Goal: Task Accomplishment & Management: Complete application form

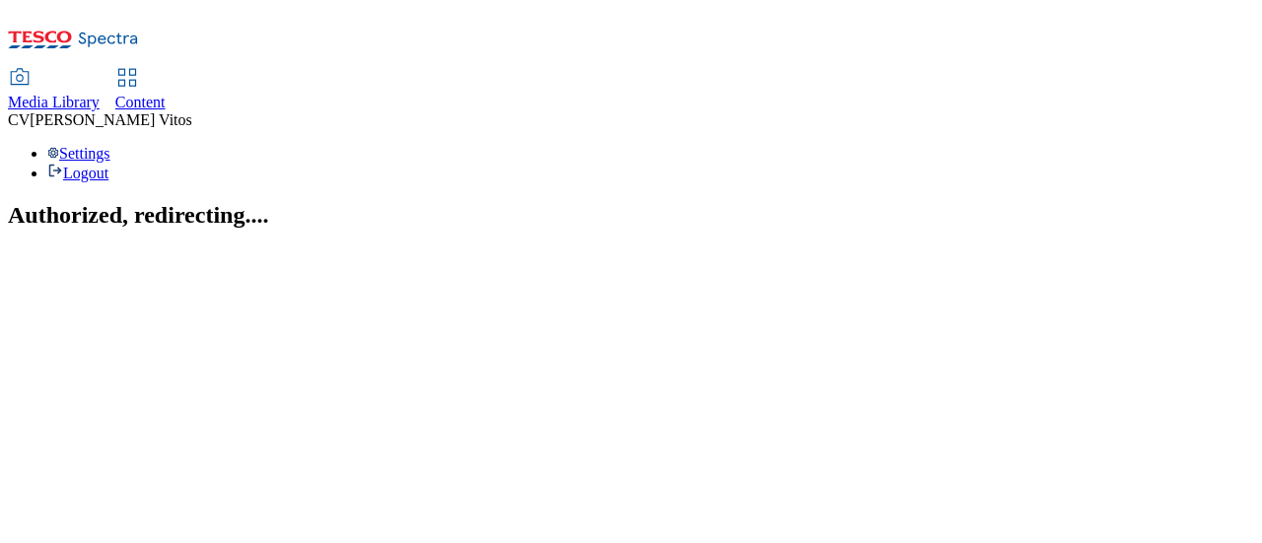
click at [166, 94] on span "Content" at bounding box center [140, 102] width 50 height 17
select select "ghs-[GEOGRAPHIC_DATA]"
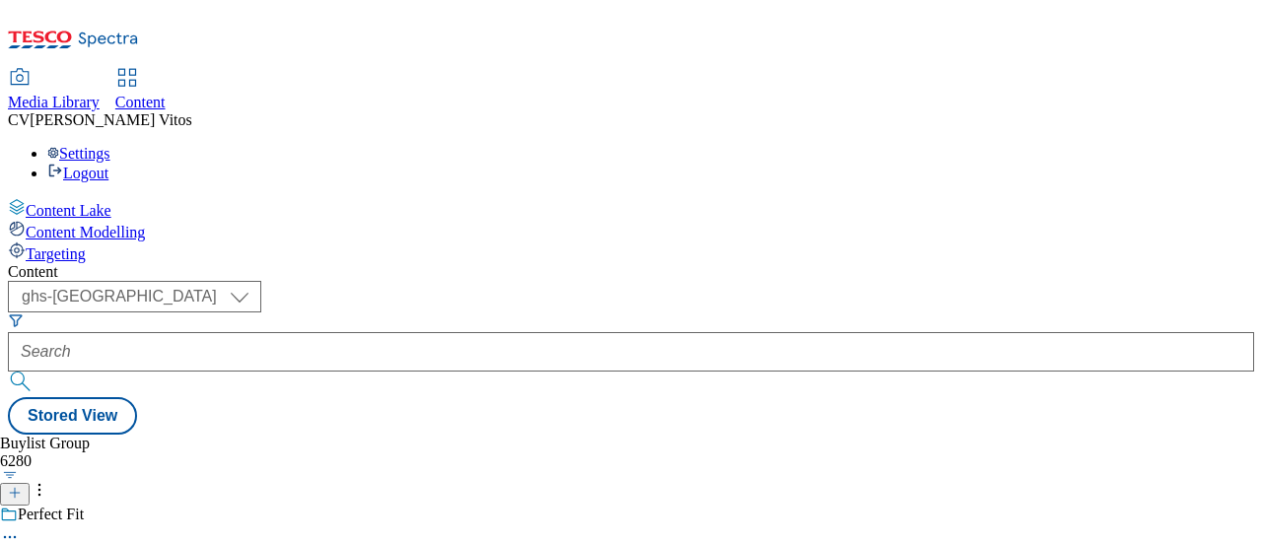
click at [21, 470] on button "button" at bounding box center [10, 475] width 21 height 10
click at [617, 435] on div "Buylist Group 6280 Title - Ascending Title - Descending Date created Date modif…" at bounding box center [631, 435] width 1246 height 0
click at [20, 493] on line at bounding box center [15, 493] width 10 height 0
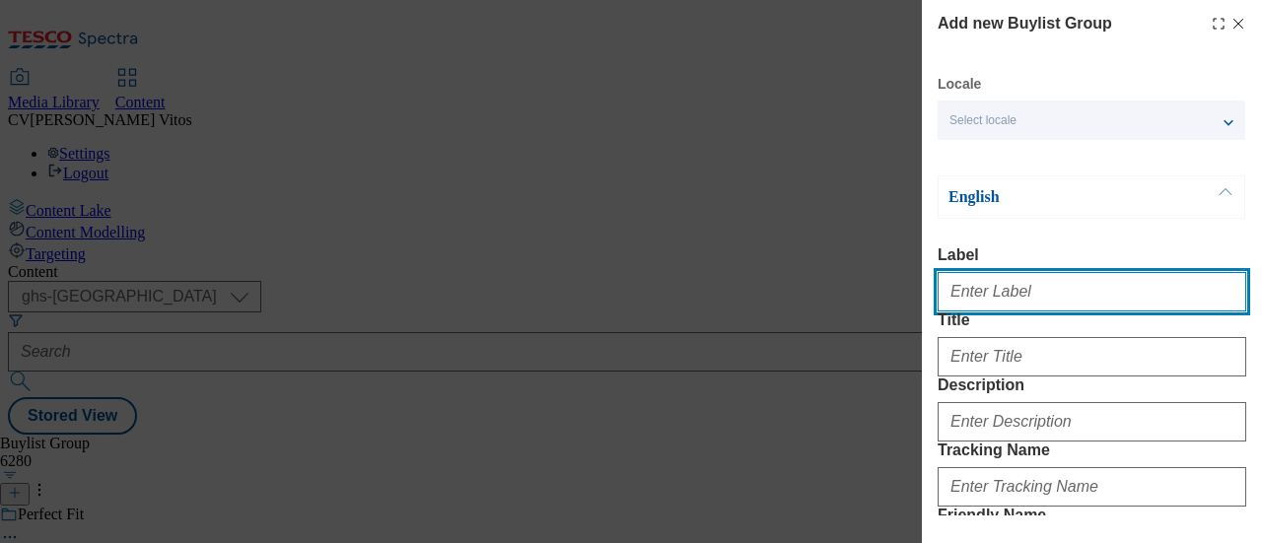
click at [1063, 287] on input "Label" at bounding box center [1092, 291] width 309 height 39
paste input "TUK011079"
type input "TUK011079"
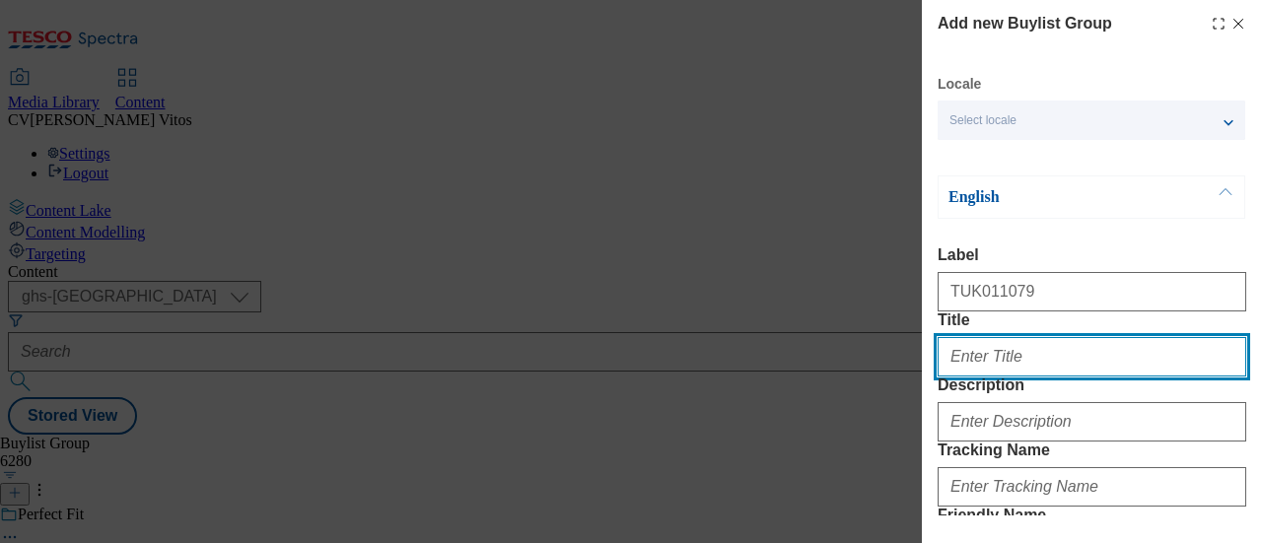
paste input "PERinaise but make it smoky"
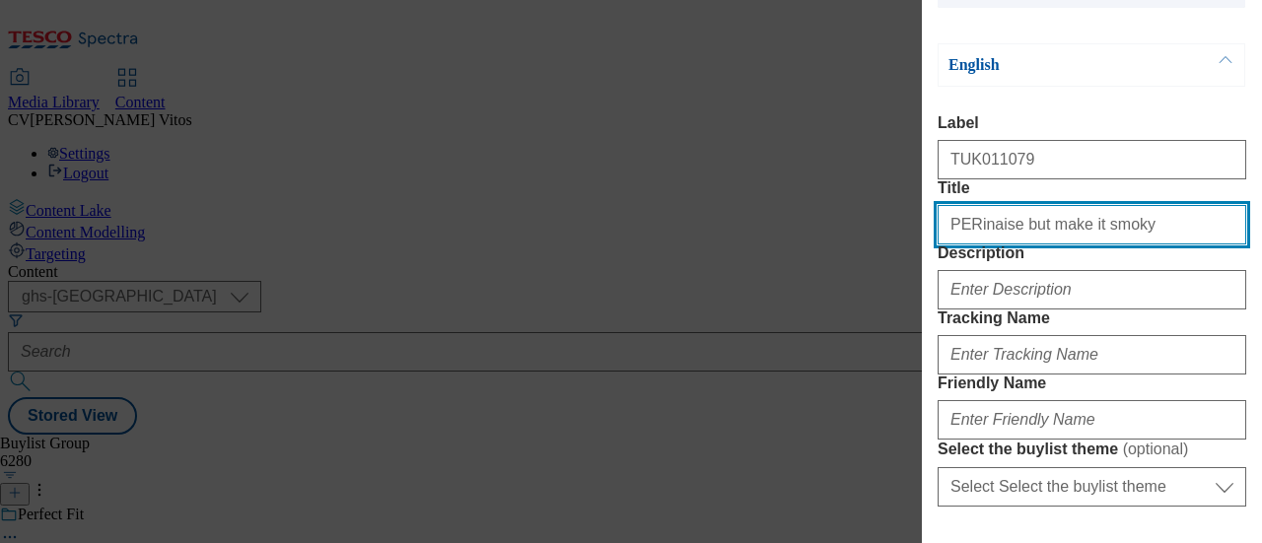
scroll to position [131, 0]
type input "PERinaise but make it smoky"
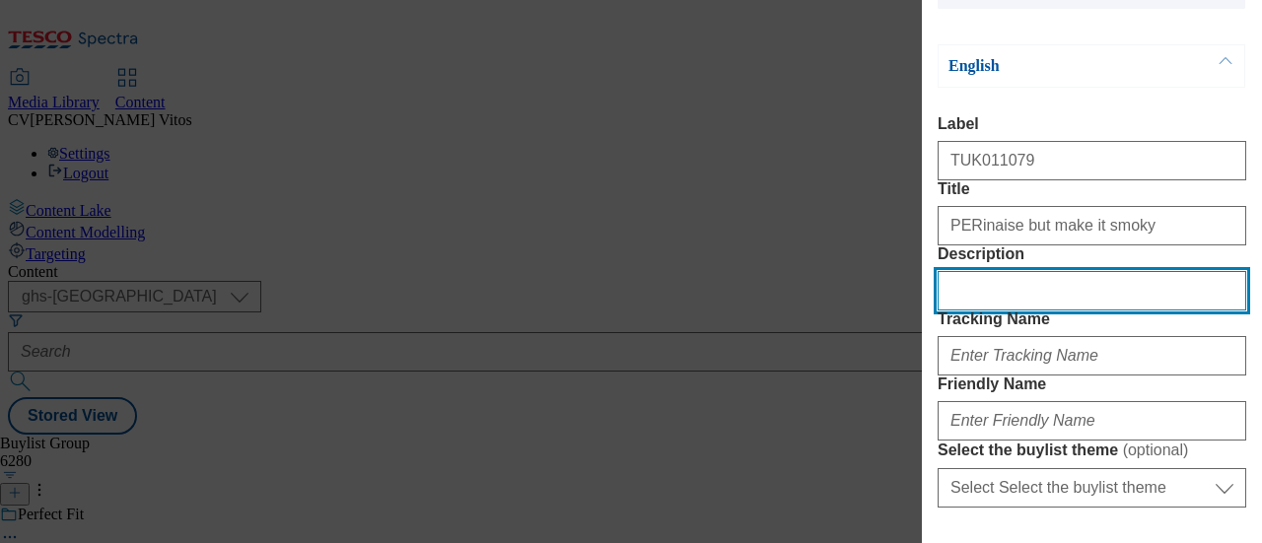
click at [1059, 311] on input "Description" at bounding box center [1092, 290] width 309 height 39
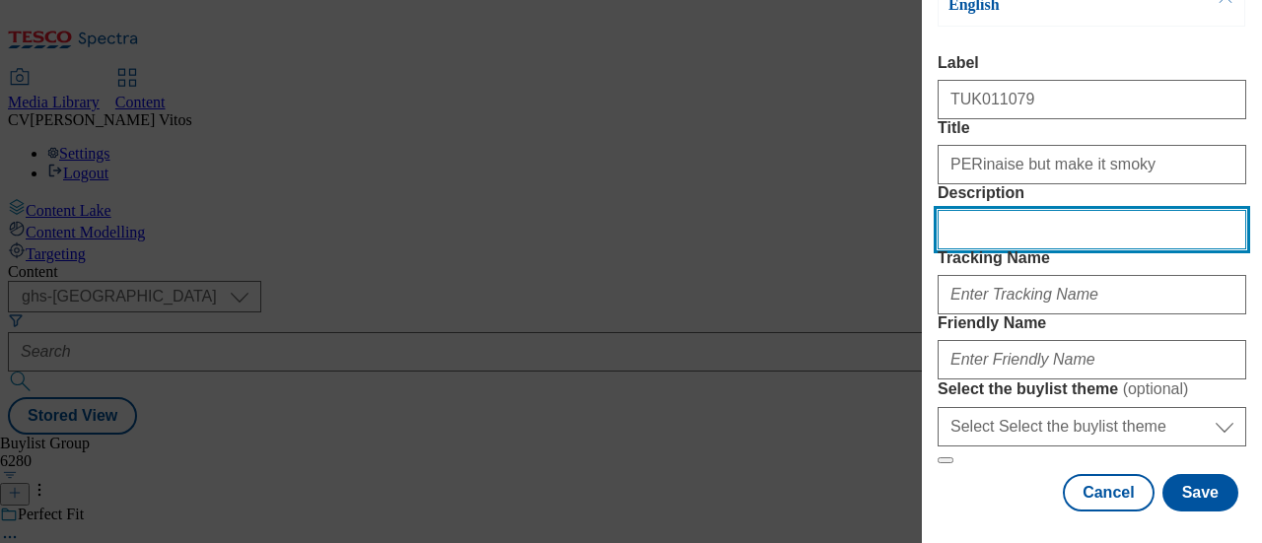
scroll to position [277, 0]
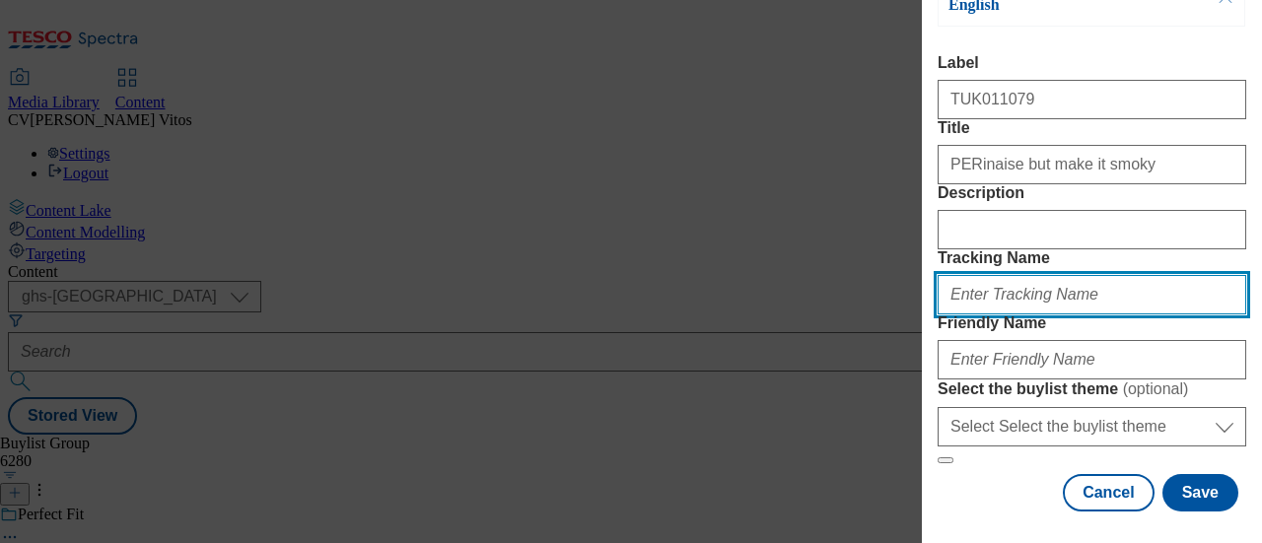
click at [1001, 315] on input "Tracking Name" at bounding box center [1092, 294] width 309 height 39
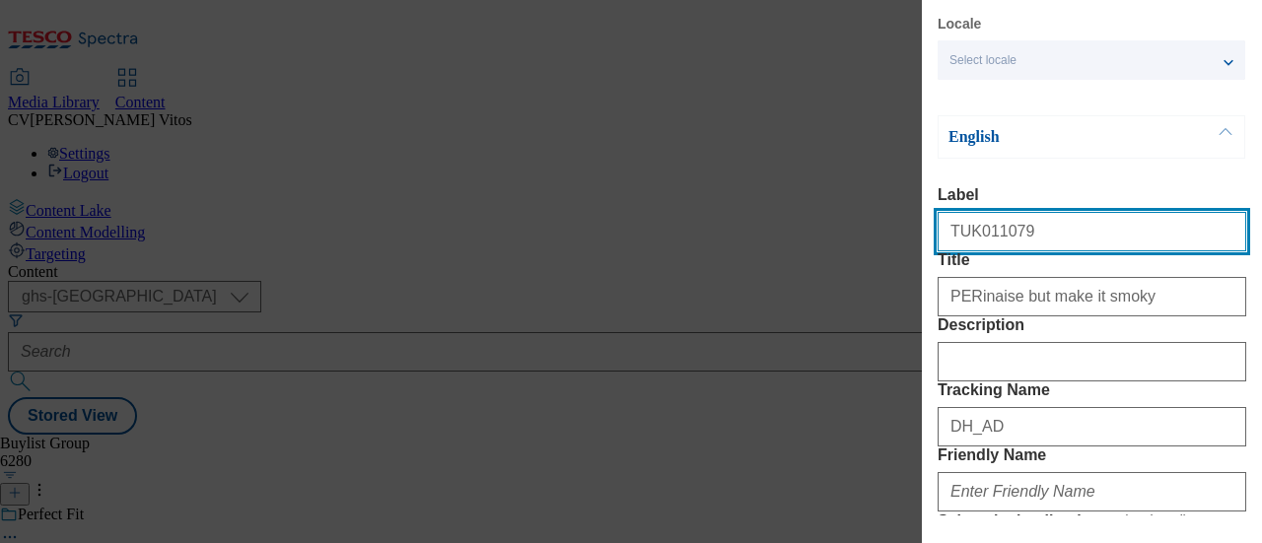
drag, startPoint x: 992, startPoint y: 235, endPoint x: 876, endPoint y: 199, distance: 121.7
click at [876, 199] on div "Add new Buylist Group Locale Select locale English Welsh English Label TUK01107…" at bounding box center [631, 271] width 1262 height 543
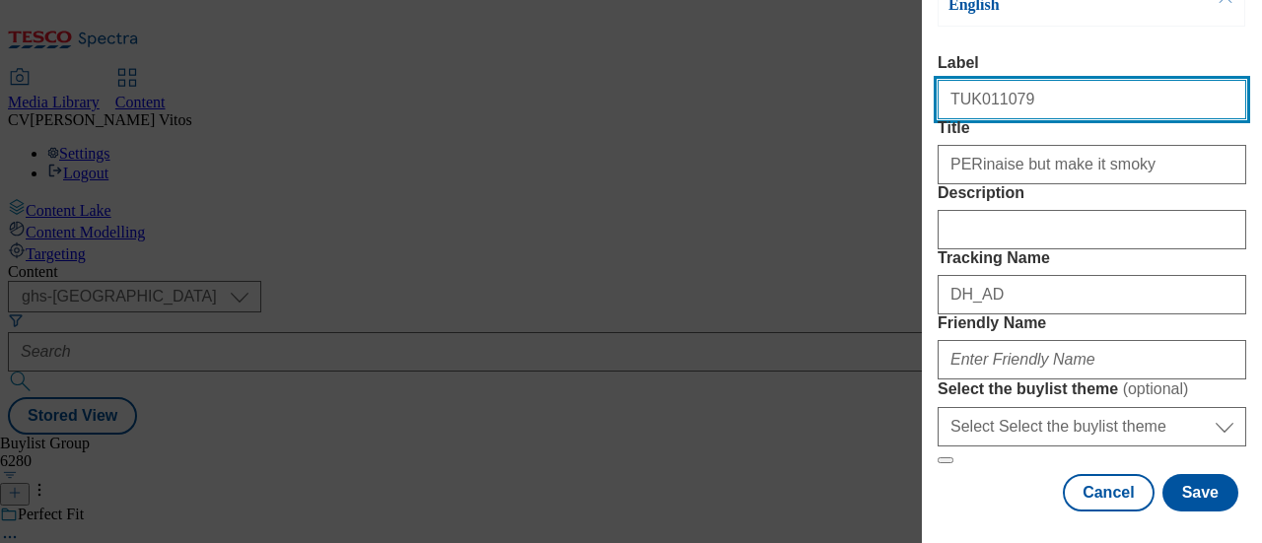
scroll to position [311, 0]
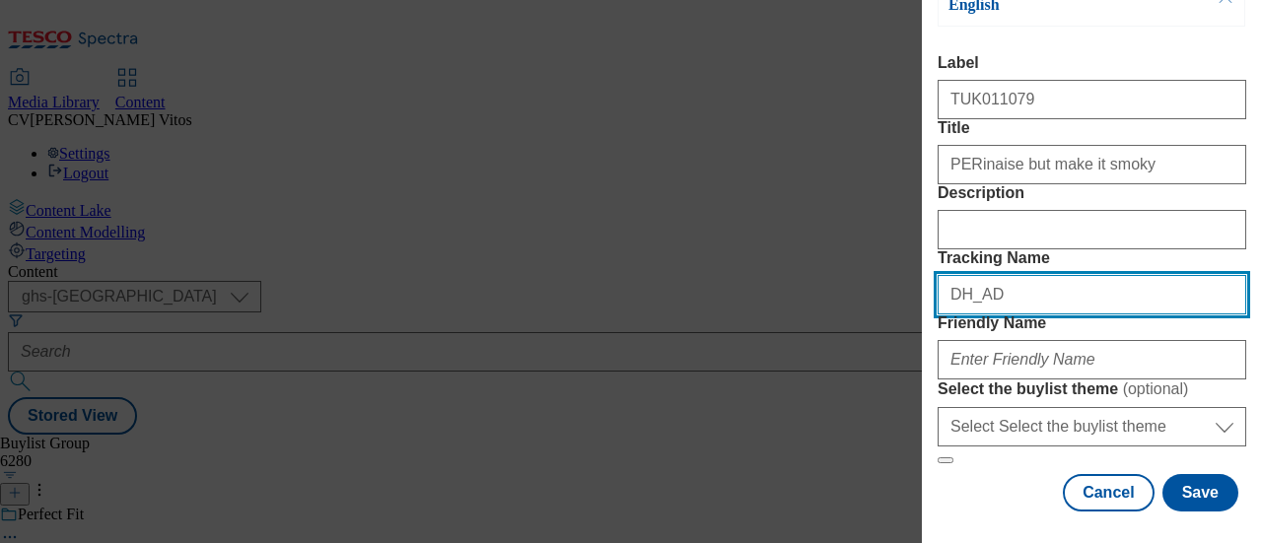
click at [1044, 295] on input "DH_AD" at bounding box center [1092, 294] width 309 height 39
paste input "TUK011079"
type input "DH_ADTUK011079"
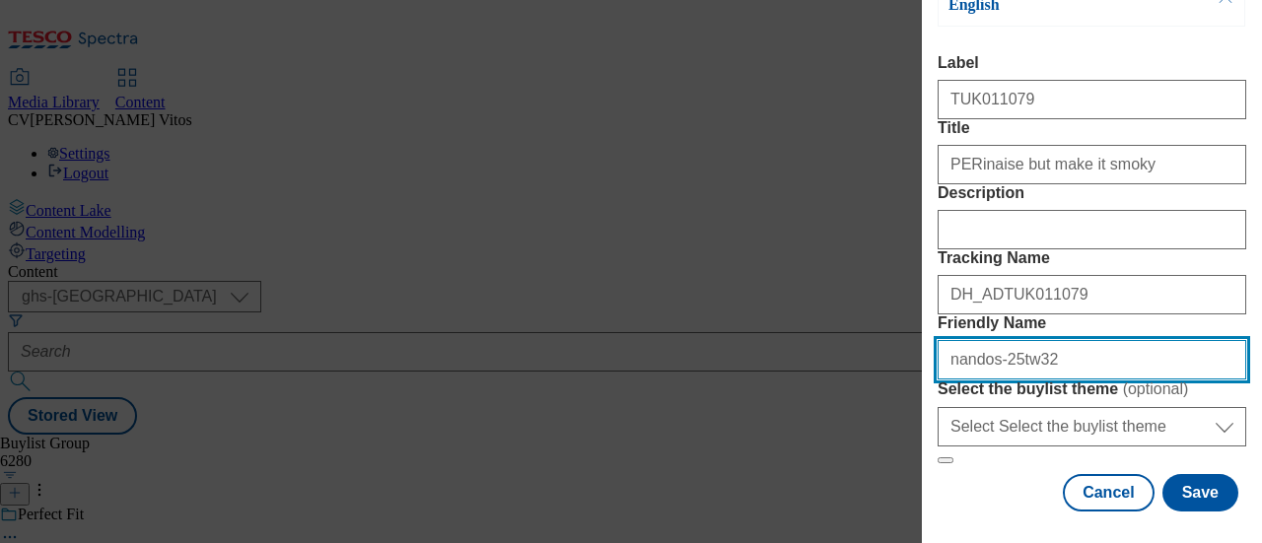
scroll to position [391, 0]
type input "nandos-25tw32"
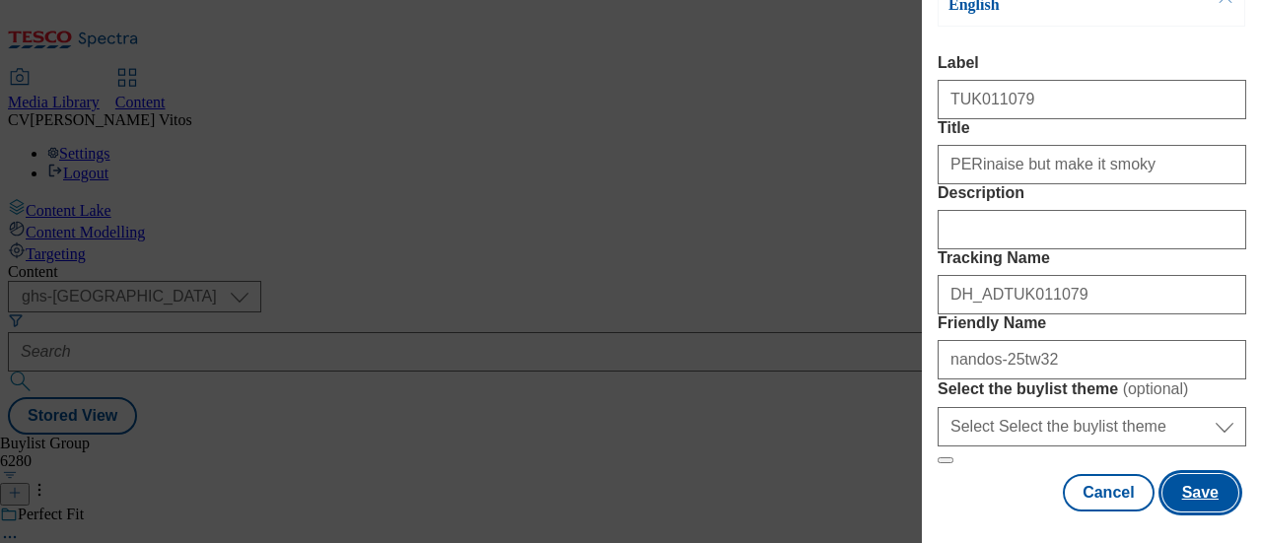
click at [1179, 474] on button "Save" at bounding box center [1201, 492] width 76 height 37
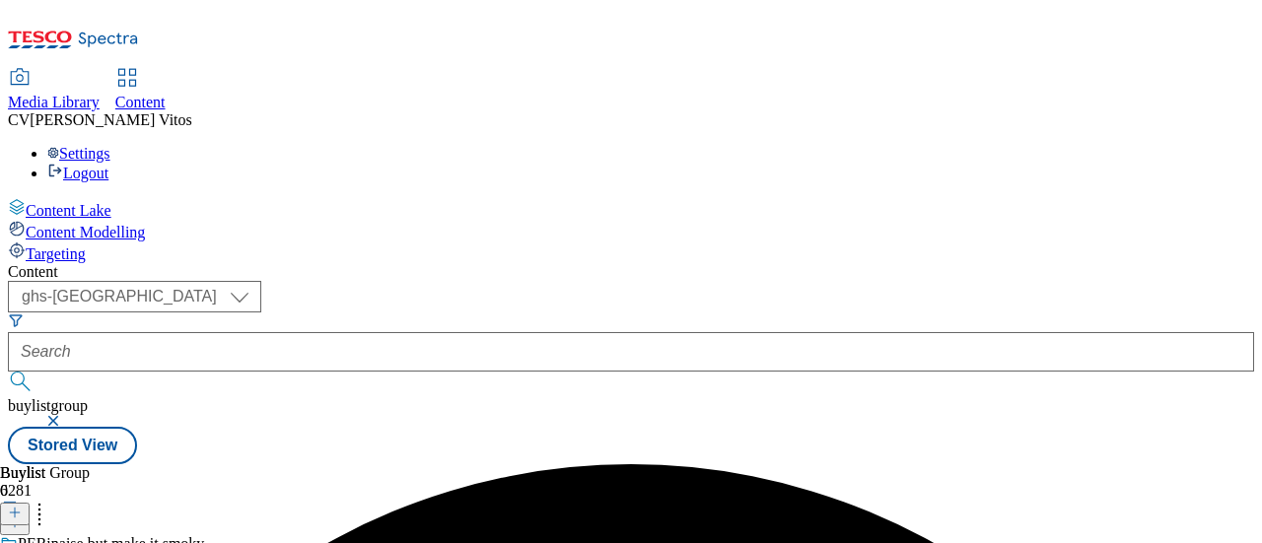
click at [22, 506] on icon at bounding box center [15, 513] width 14 height 14
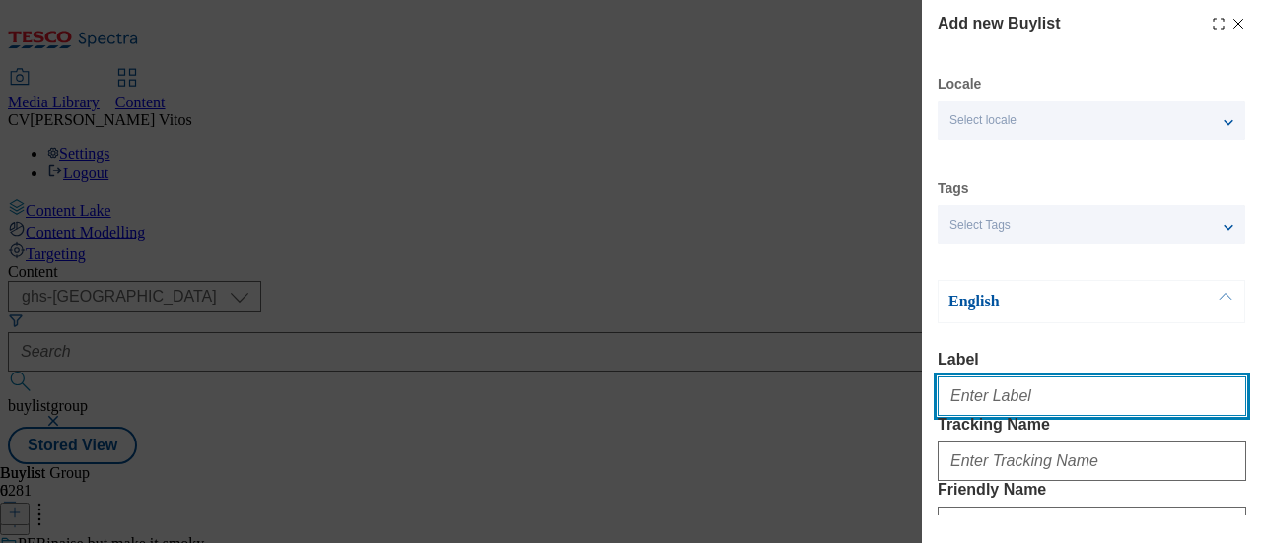
click at [1004, 392] on input "Label" at bounding box center [1092, 396] width 309 height 39
paste input "TUK011079"
type input "TUK011079"
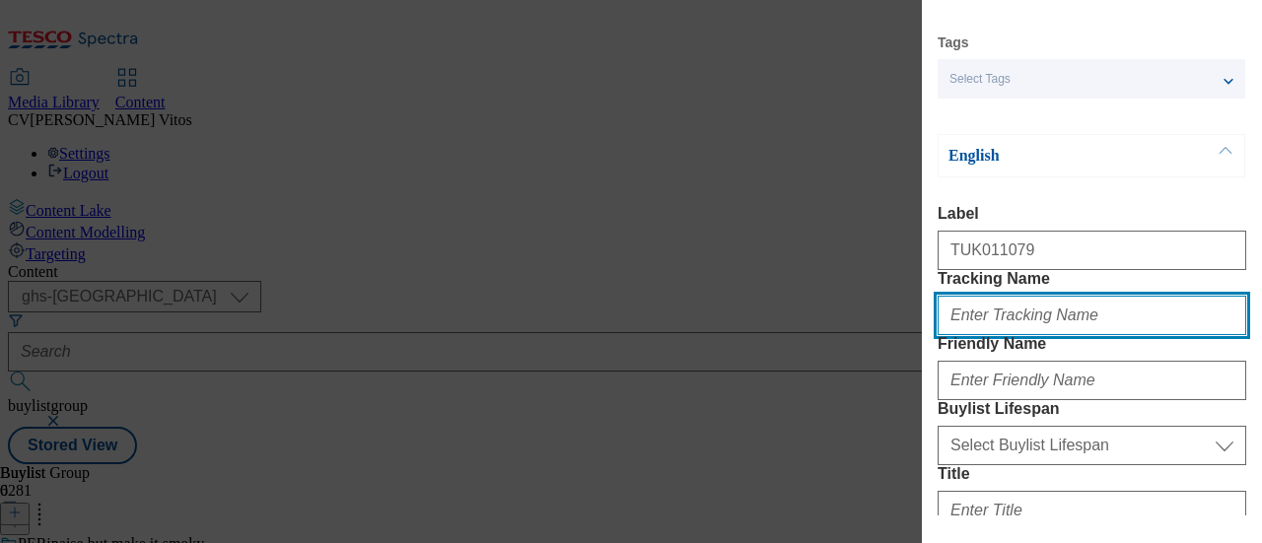
scroll to position [146, 0]
paste input "TUK011079"
type input "DH_ADTUK011079"
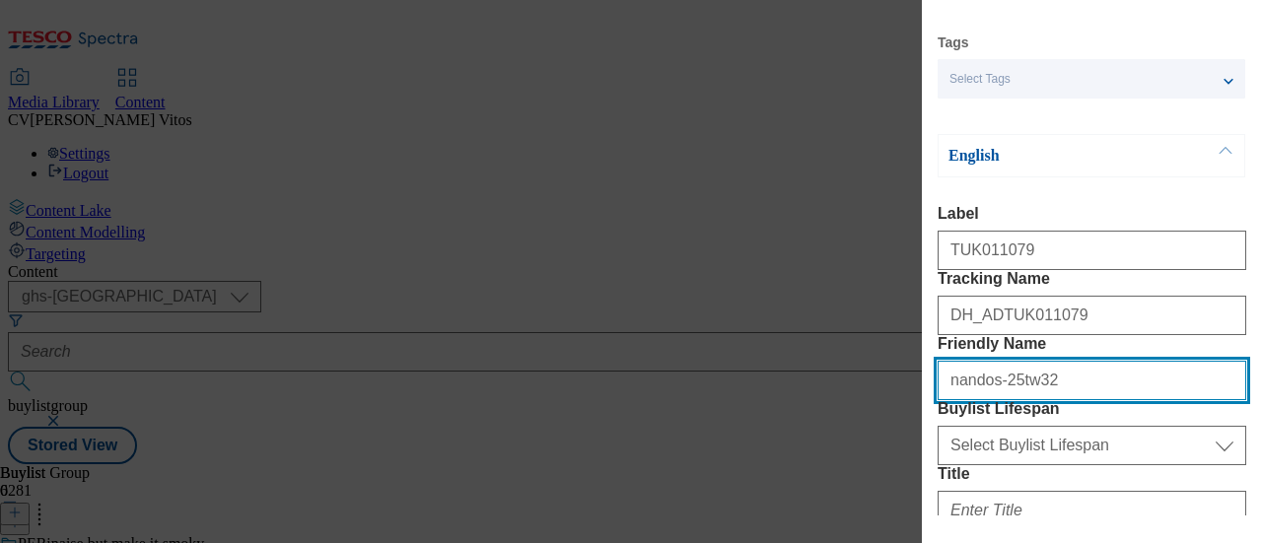
scroll to position [383, 0]
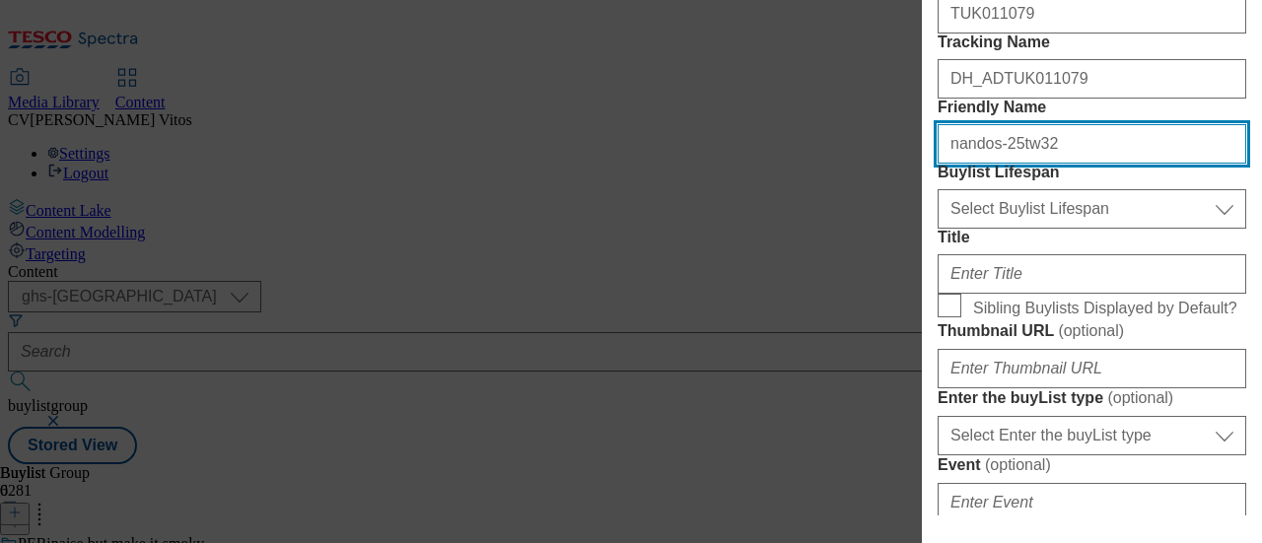
type input "nandos-25tw32"
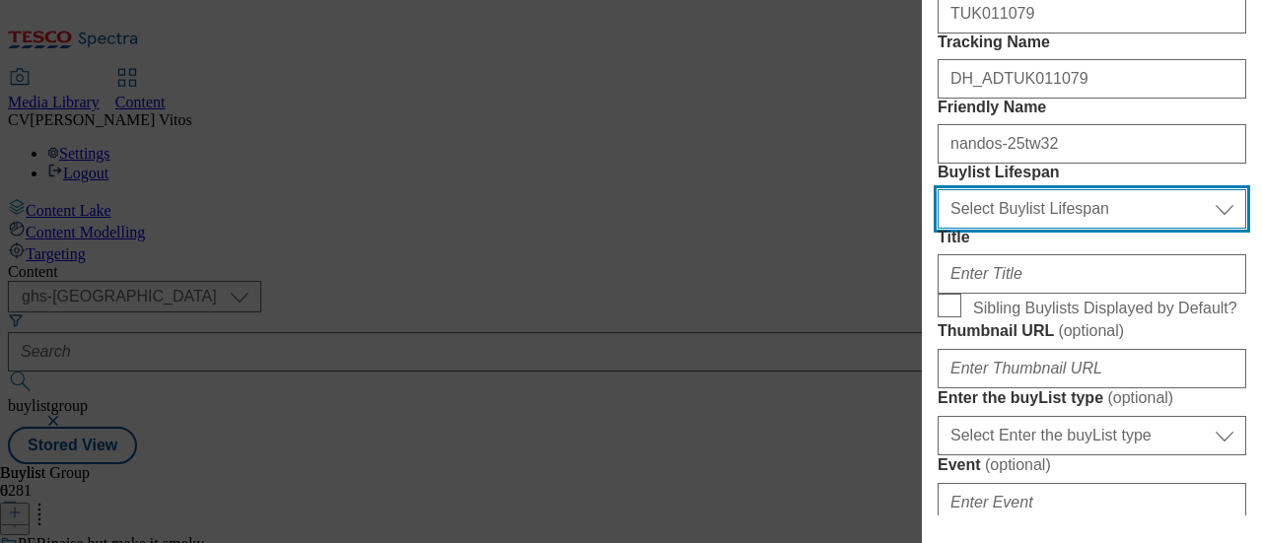
click at [1026, 229] on select "Select Buylist Lifespan evergreen seasonal tactical" at bounding box center [1092, 208] width 309 height 39
select select "evergreen"
click at [938, 229] on select "Select Buylist Lifespan evergreen seasonal tactical" at bounding box center [1092, 208] width 309 height 39
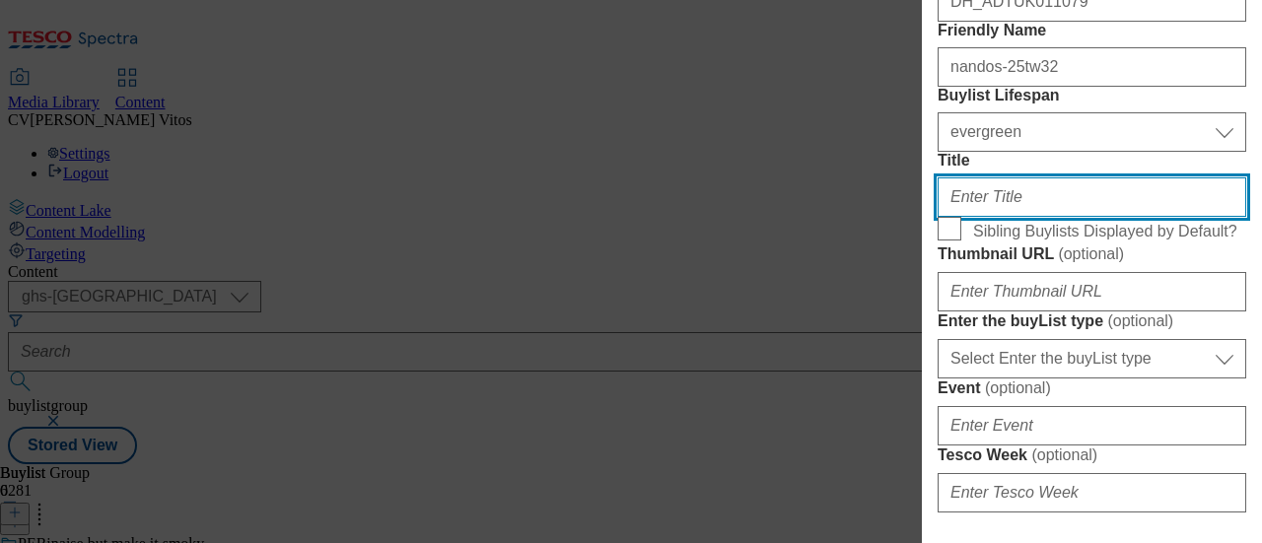
click at [1038, 217] on input "Title" at bounding box center [1092, 197] width 309 height 39
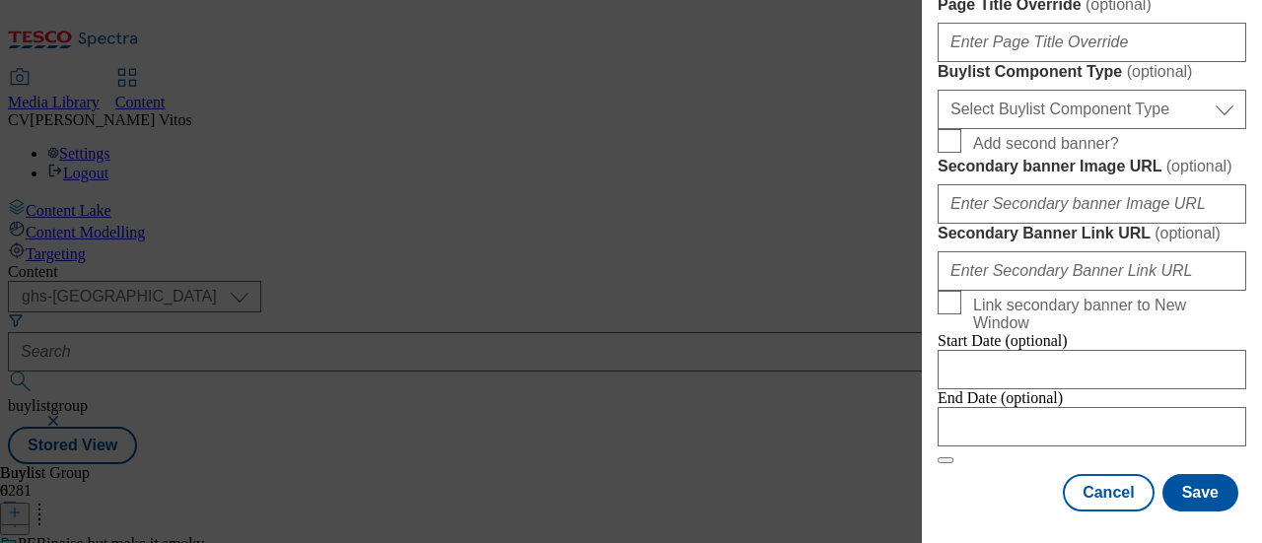
scroll to position [2004, 0]
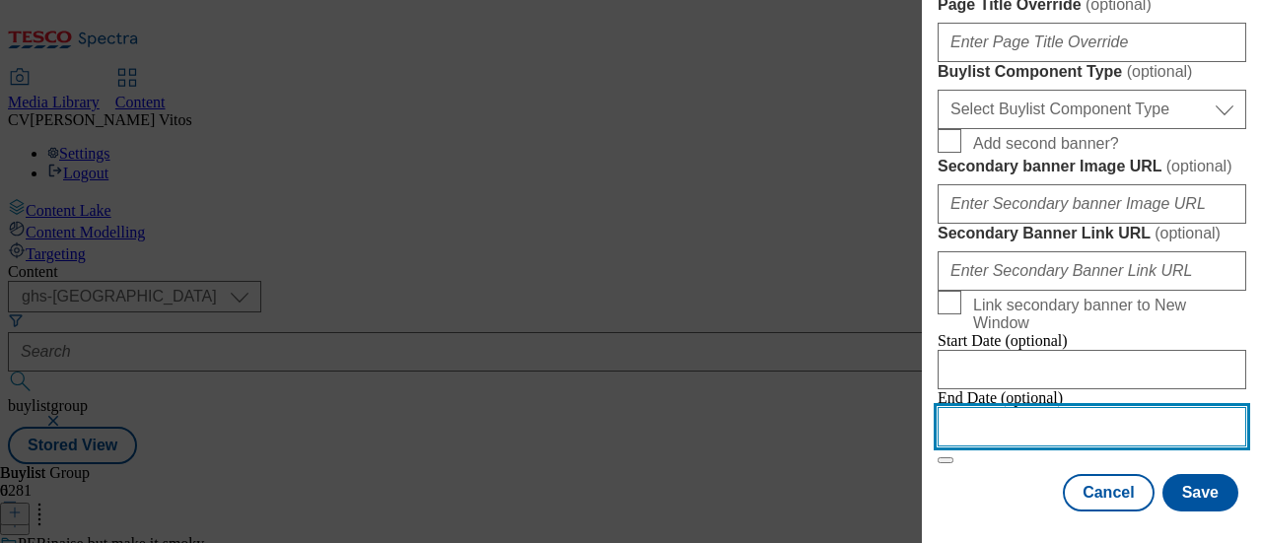
click at [1048, 408] on input "Modal" at bounding box center [1092, 426] width 309 height 39
select select "2025"
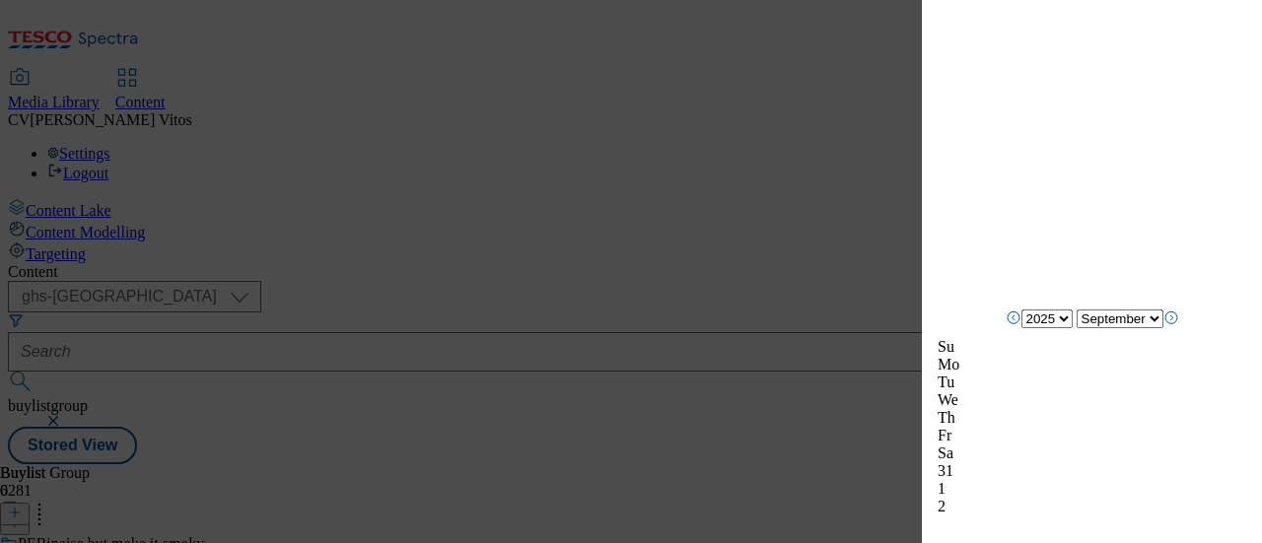
scroll to position [2130, 0]
click at [1179, 320] on icon "Next Month" at bounding box center [1172, 313] width 16 height 16
click at [1179, 338] on icon "Next Month" at bounding box center [1172, 330] width 16 height 16
select select "November"
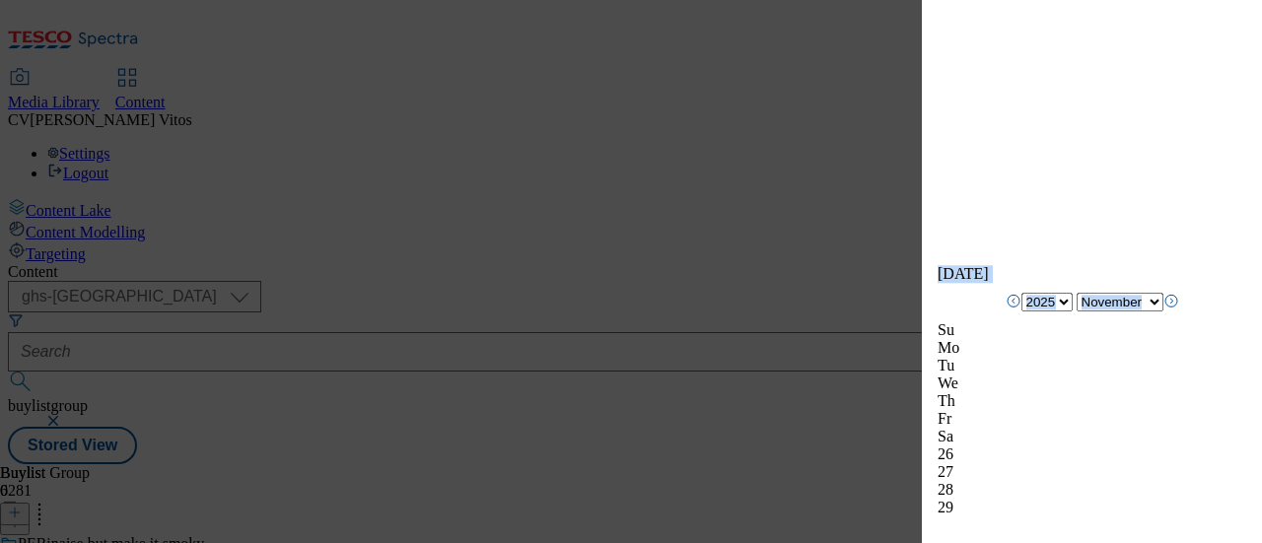
scroll to position [2162, 0]
click at [1231, 365] on div "Add new Buylist Locale Select locale English Welsh Tags Select Tags fnf marketp…" at bounding box center [1092, 258] width 340 height 516
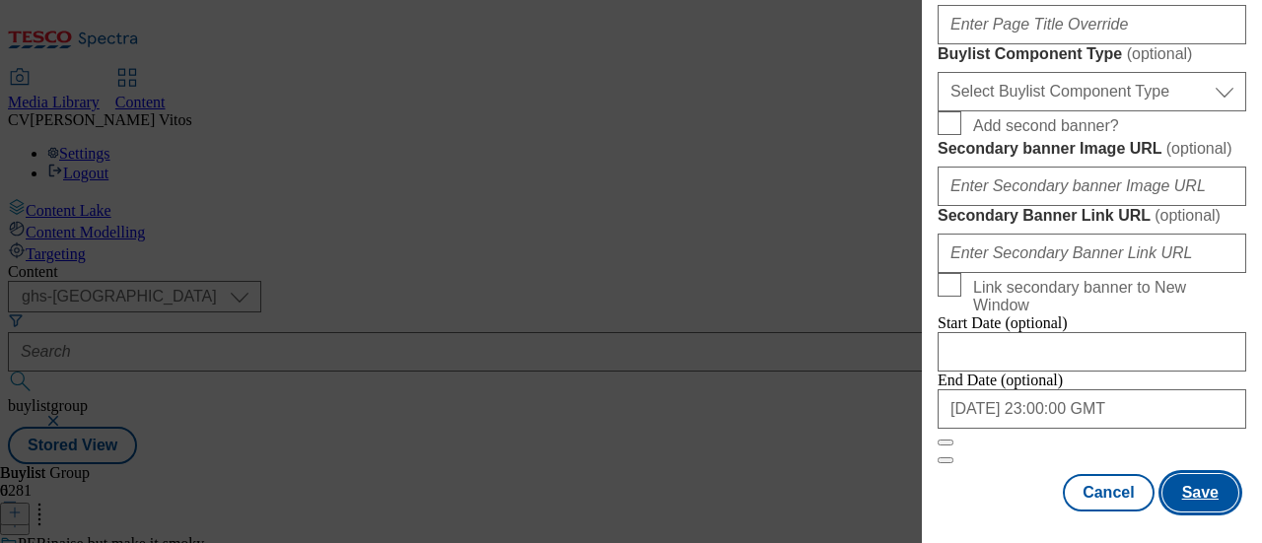
click at [1189, 492] on button "Save" at bounding box center [1201, 492] width 76 height 37
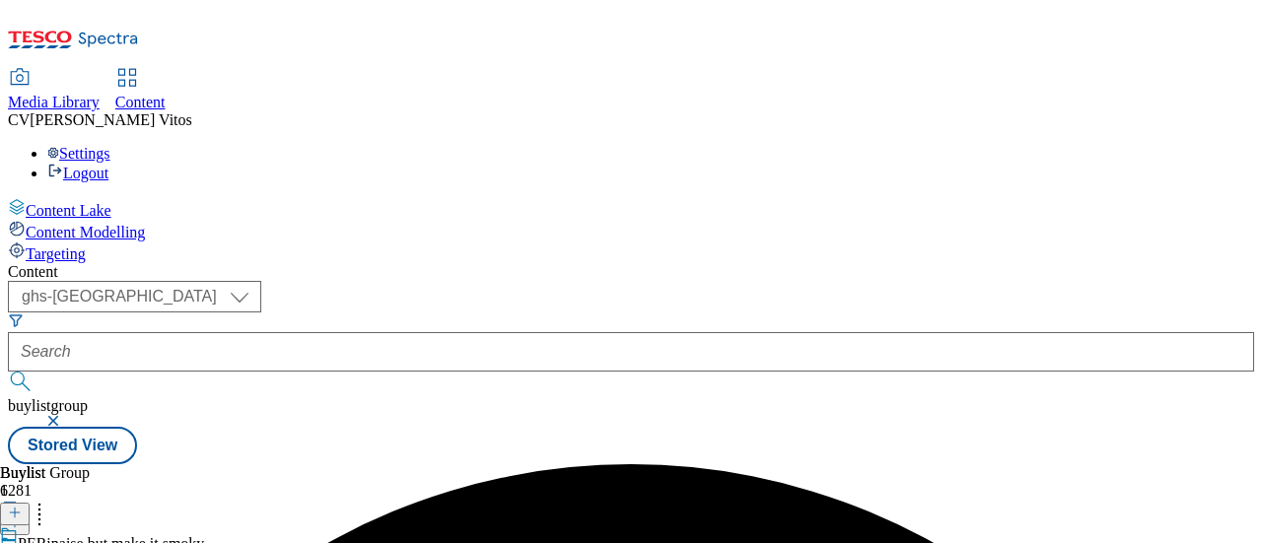
click at [22, 506] on icon at bounding box center [15, 513] width 14 height 14
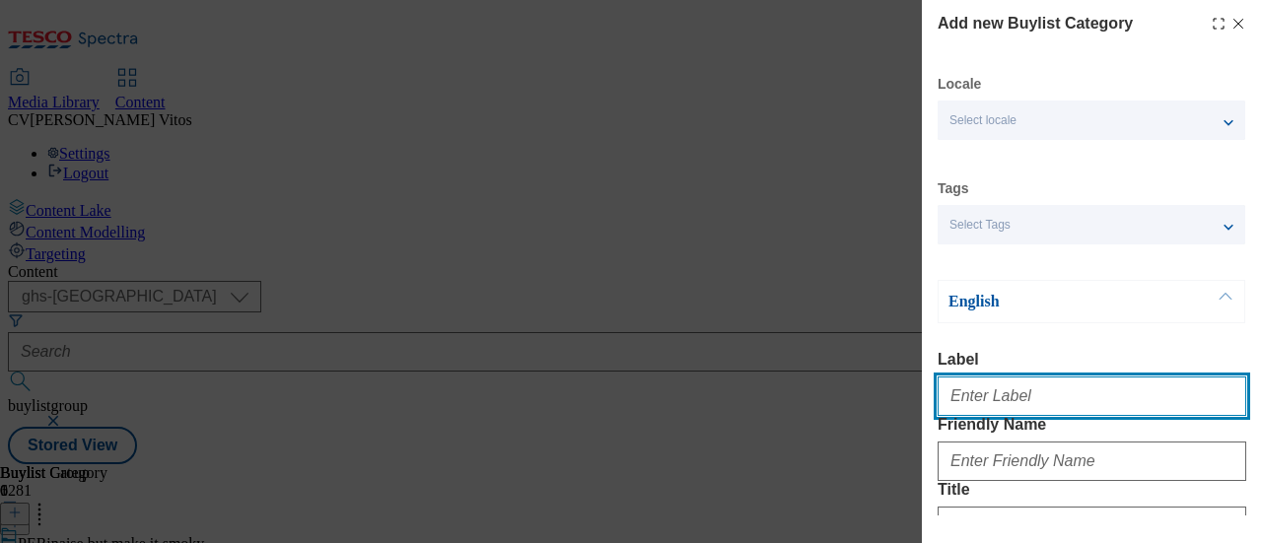
click at [1003, 411] on input "Label" at bounding box center [1092, 396] width 309 height 39
paste input "TUK011079"
type input "TUK011079"
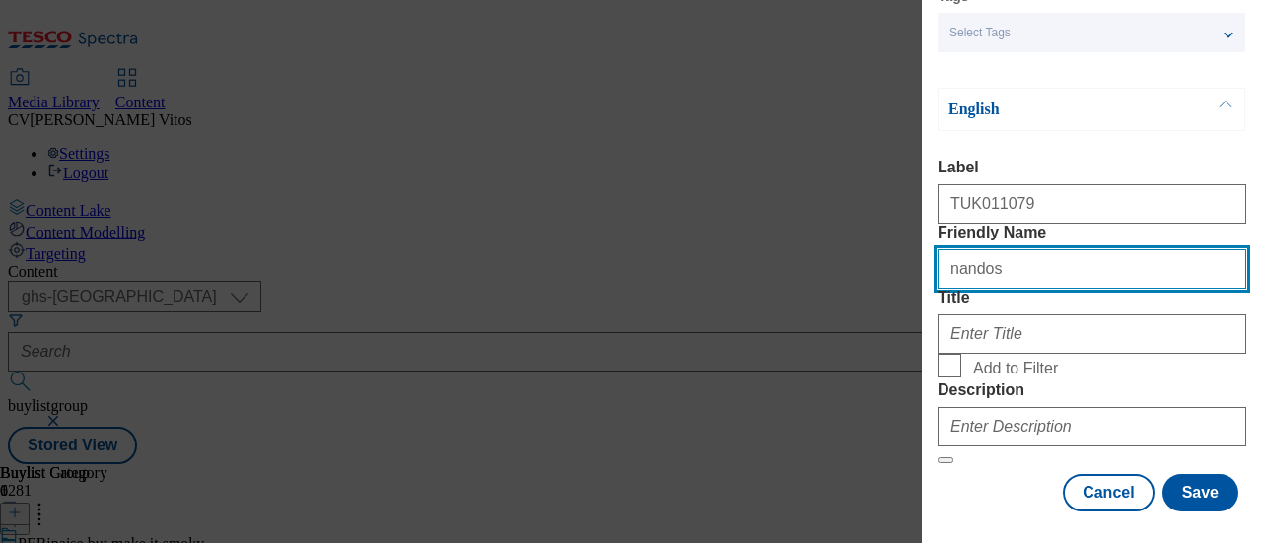
scroll to position [231, 0]
type input "nandos"
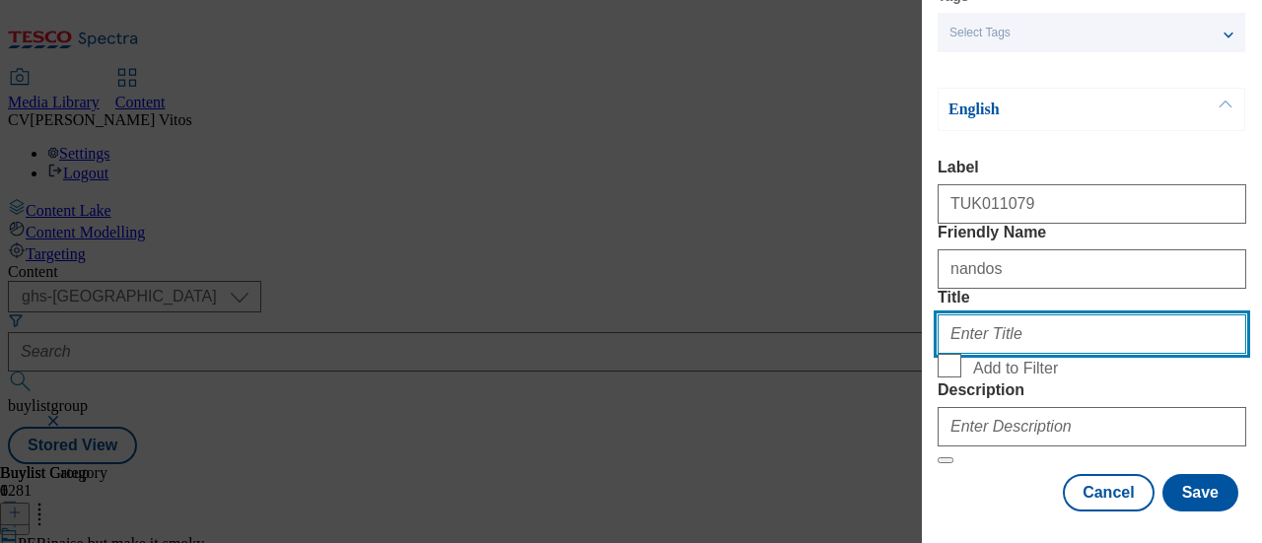
click at [1002, 354] on input "Title" at bounding box center [1092, 334] width 309 height 39
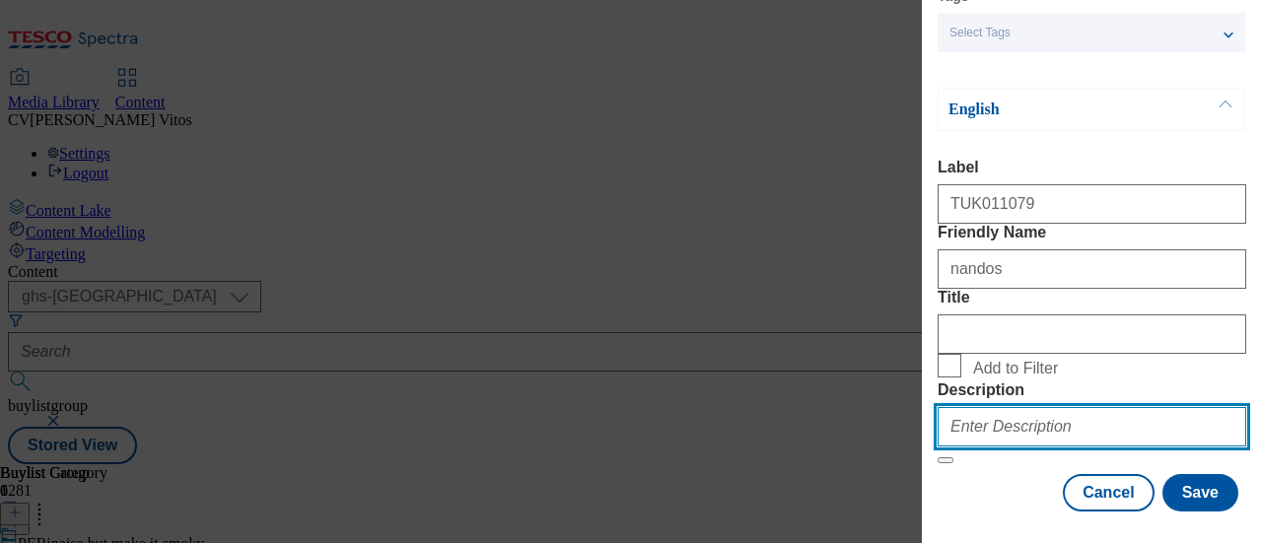
click at [987, 410] on input "Description" at bounding box center [1092, 426] width 309 height 39
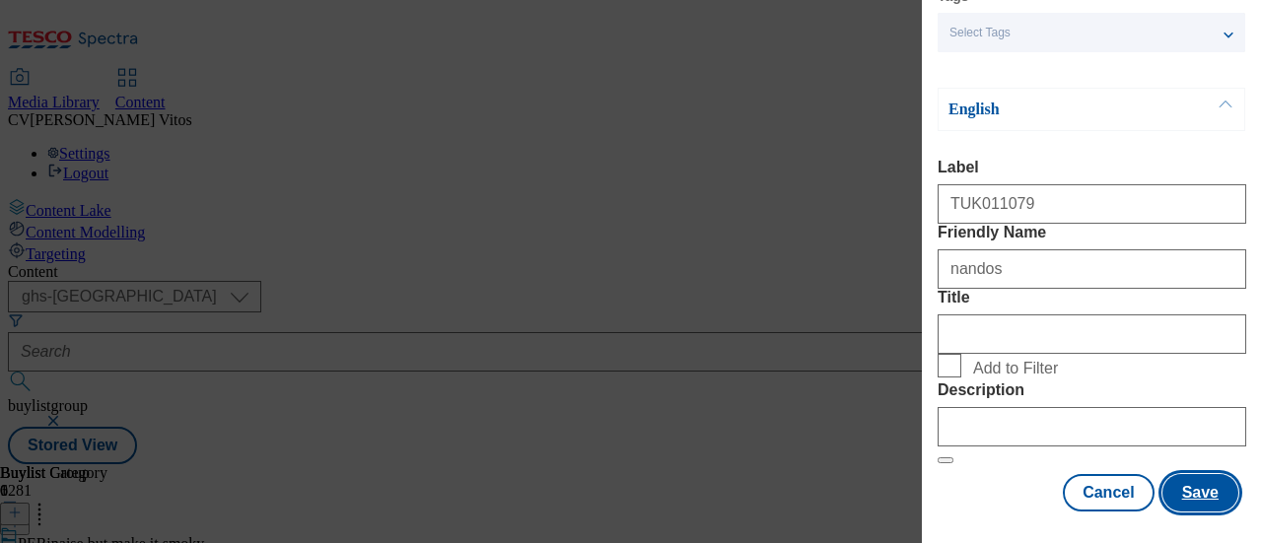
click at [1195, 474] on button "Save" at bounding box center [1201, 492] width 76 height 37
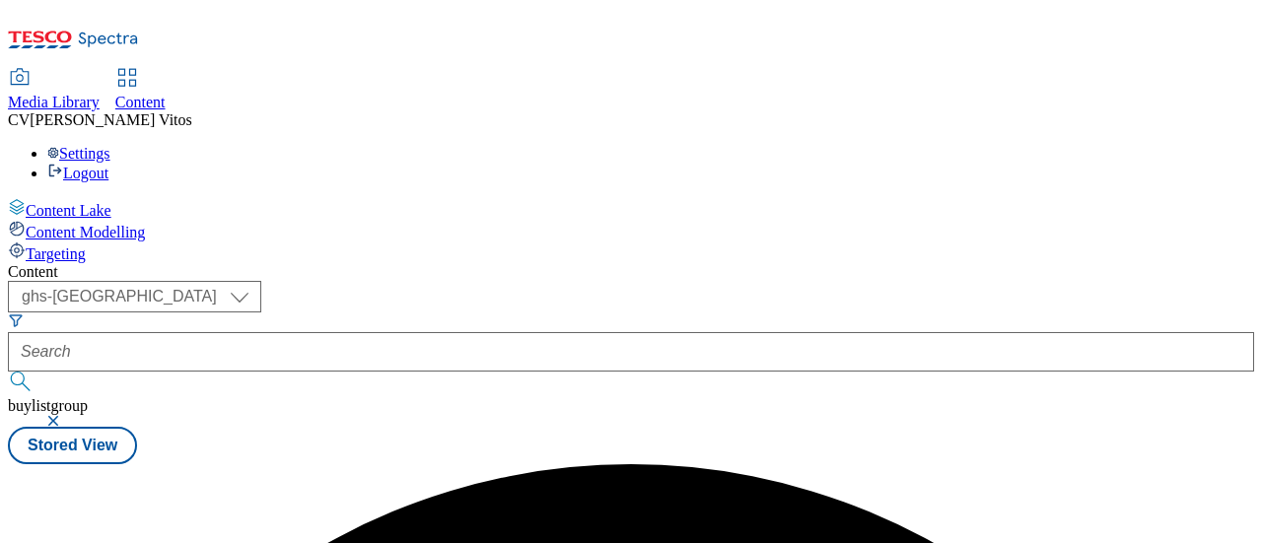
scroll to position [0, 0]
click at [22, 506] on icon at bounding box center [15, 513] width 14 height 14
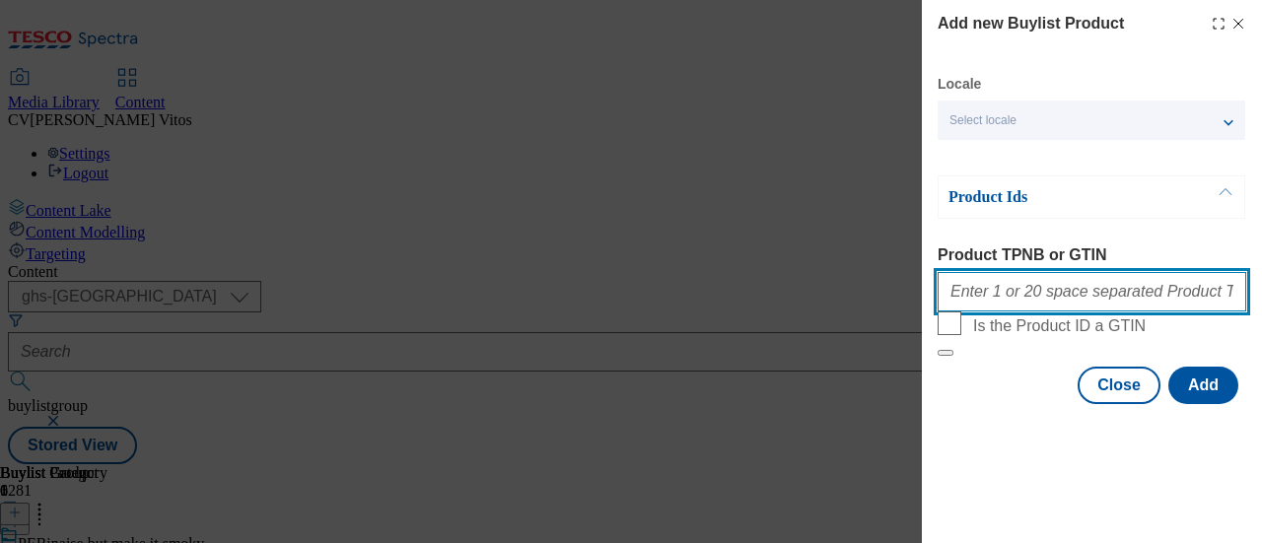
click at [1080, 293] on input "Product TPNB or GTIN" at bounding box center [1092, 291] width 309 height 39
paste input "97126798"
type input "97126798"
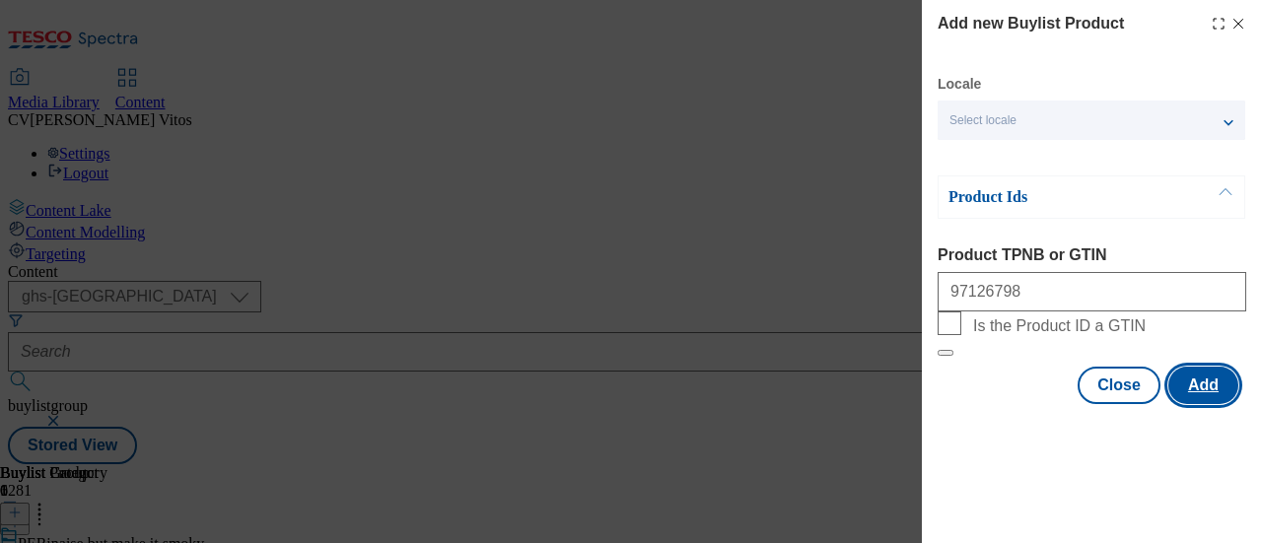
click at [1200, 404] on button "Add" at bounding box center [1204, 385] width 70 height 37
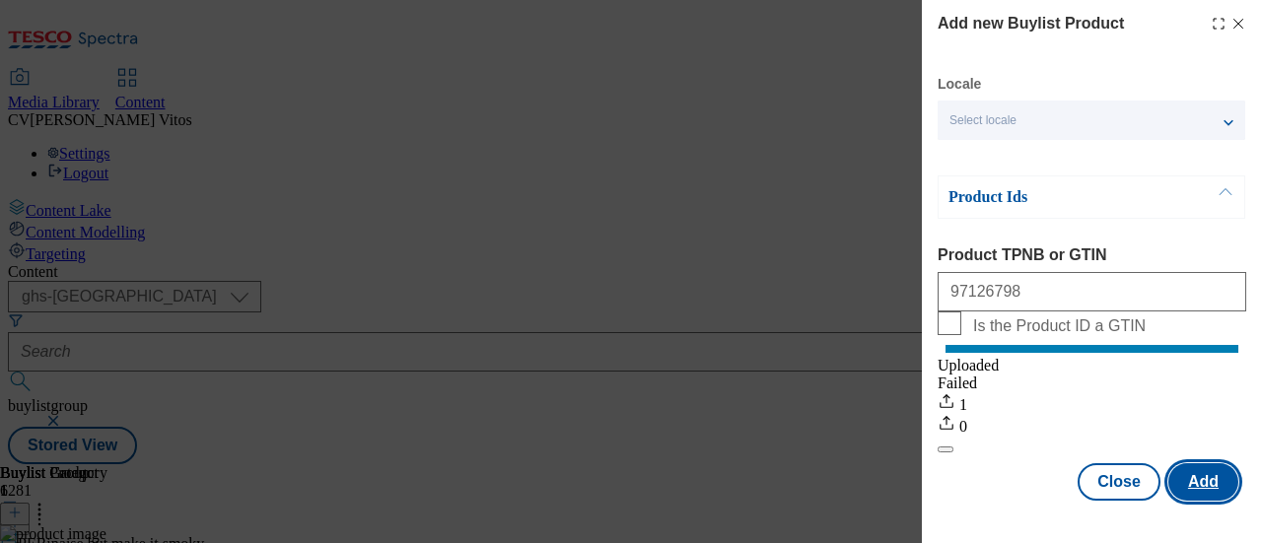
scroll to position [25, 0]
click at [1191, 470] on button "Add" at bounding box center [1204, 481] width 70 height 37
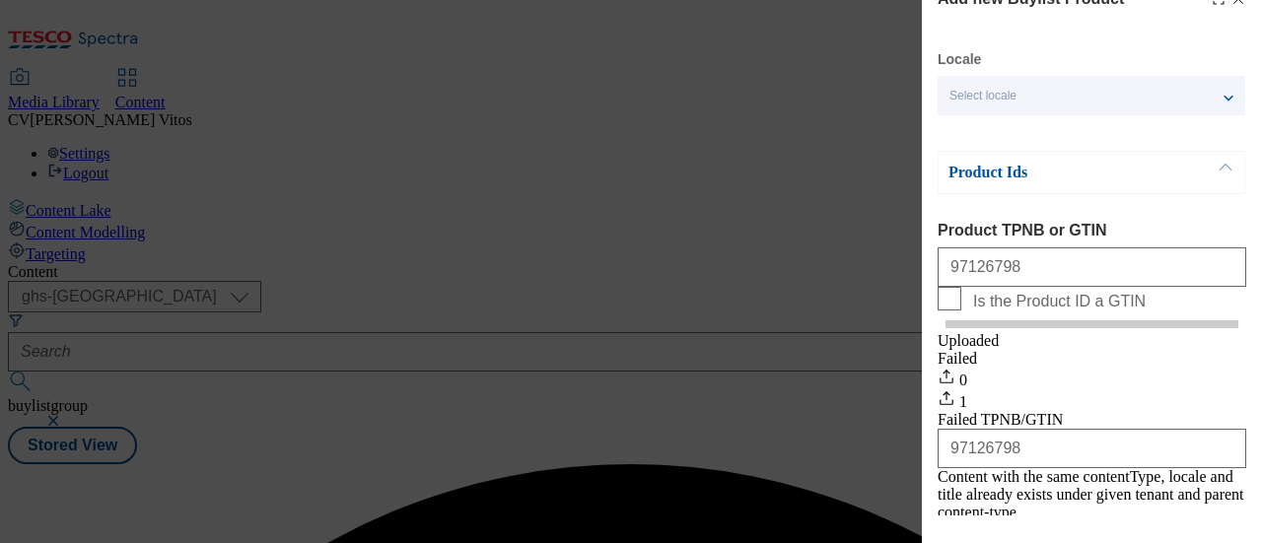
click at [838, 288] on div "Add new Buylist Product Locale Select locale English Welsh Product Ids Product …" at bounding box center [631, 271] width 1262 height 543
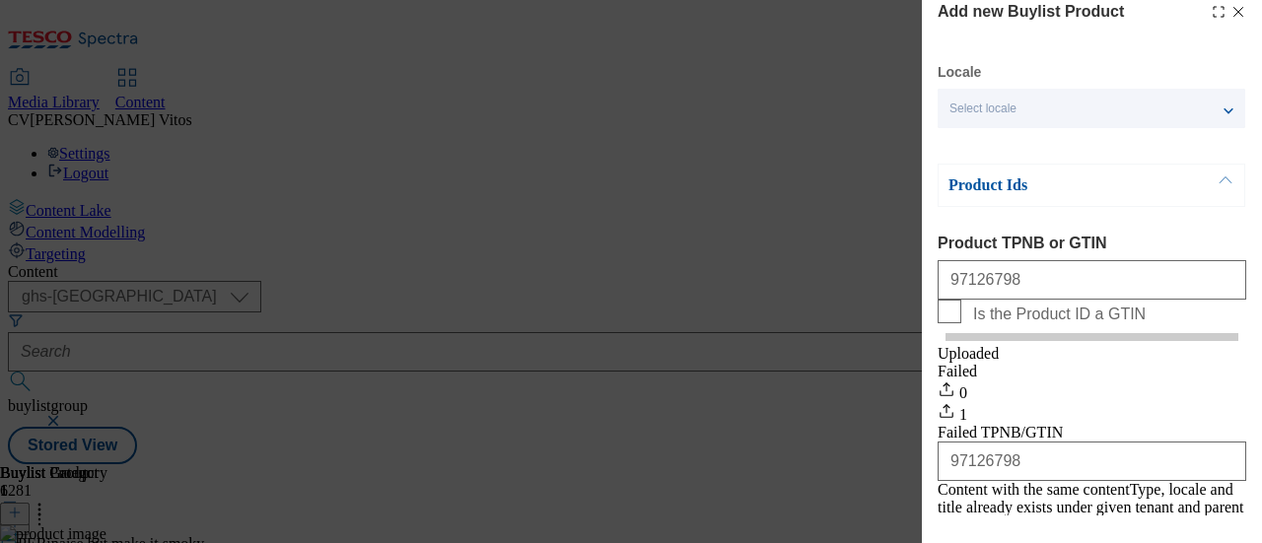
click at [1231, 9] on icon "Modal" at bounding box center [1239, 12] width 16 height 16
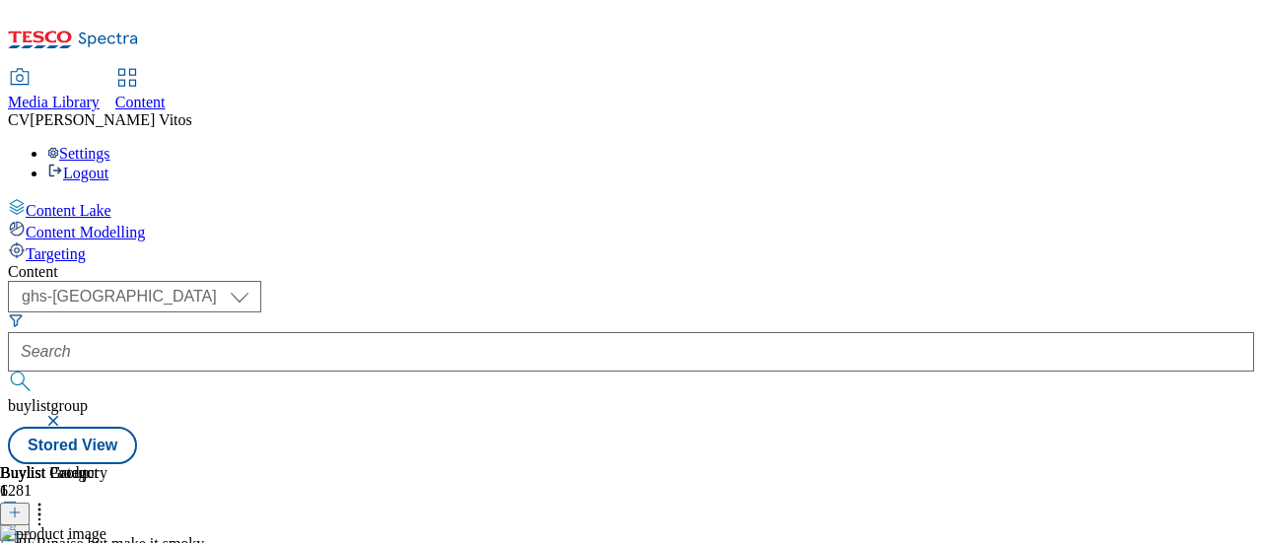
scroll to position [0, 172]
